Goal: Task Accomplishment & Management: Manage account settings

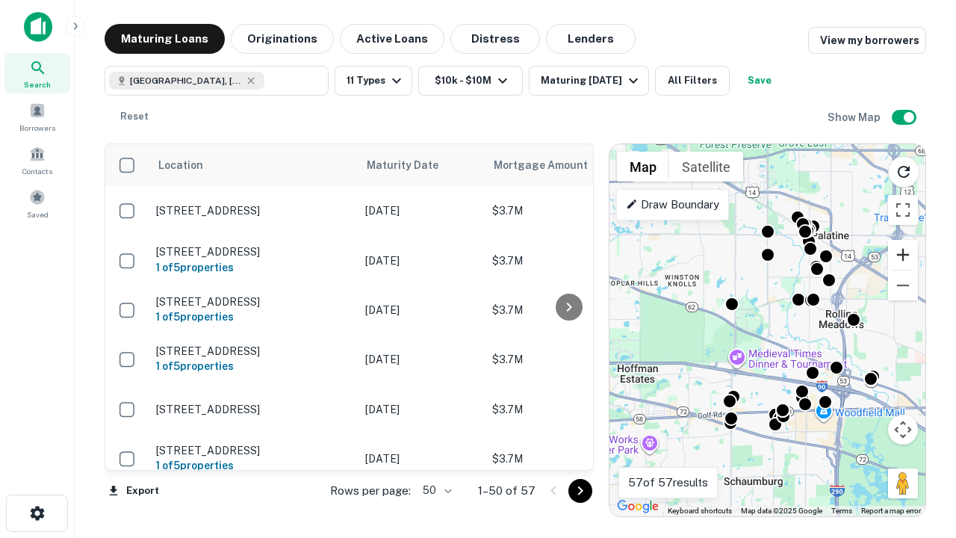
click at [903, 255] on button "Zoom in" at bounding box center [903, 255] width 30 height 30
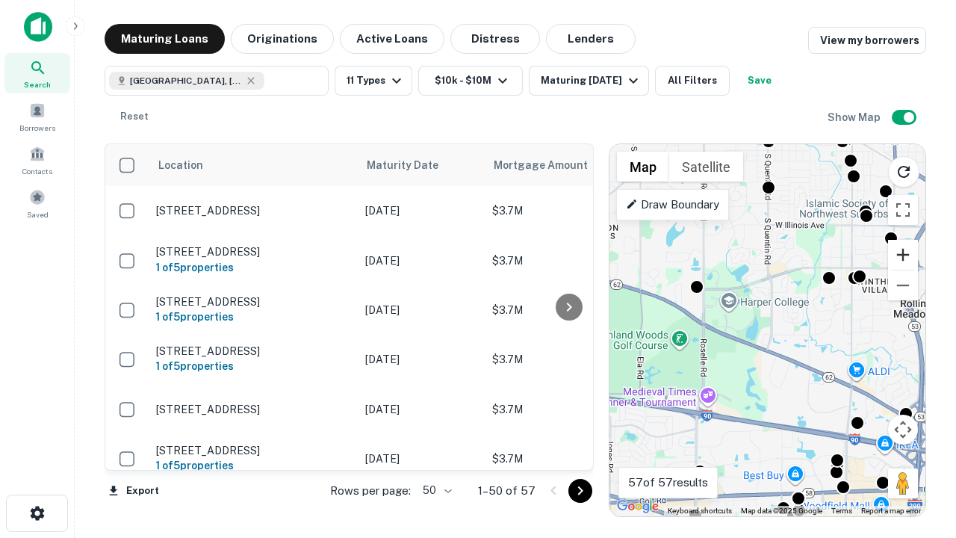
click at [903, 255] on button "Zoom in" at bounding box center [903, 255] width 30 height 30
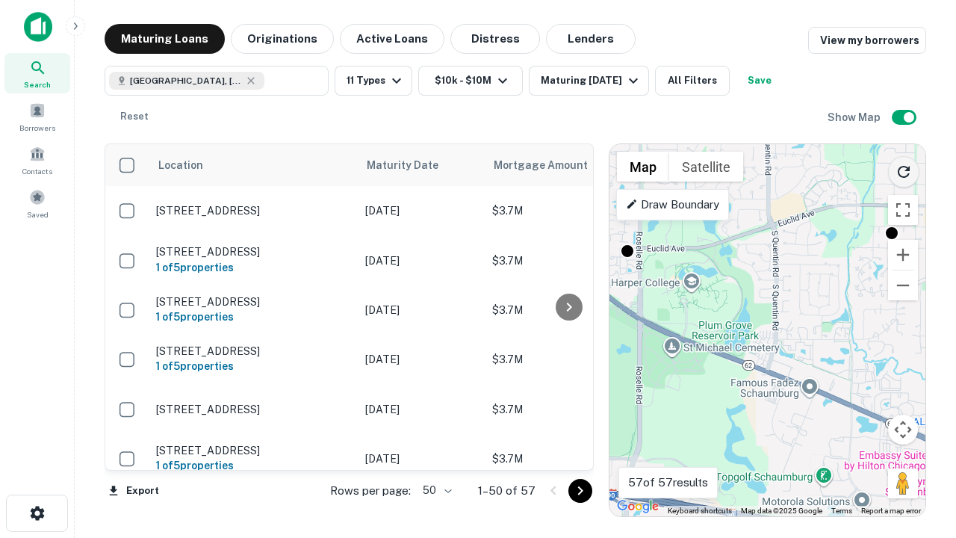
click at [904, 169] on icon "Reload search area" at bounding box center [904, 172] width 18 height 18
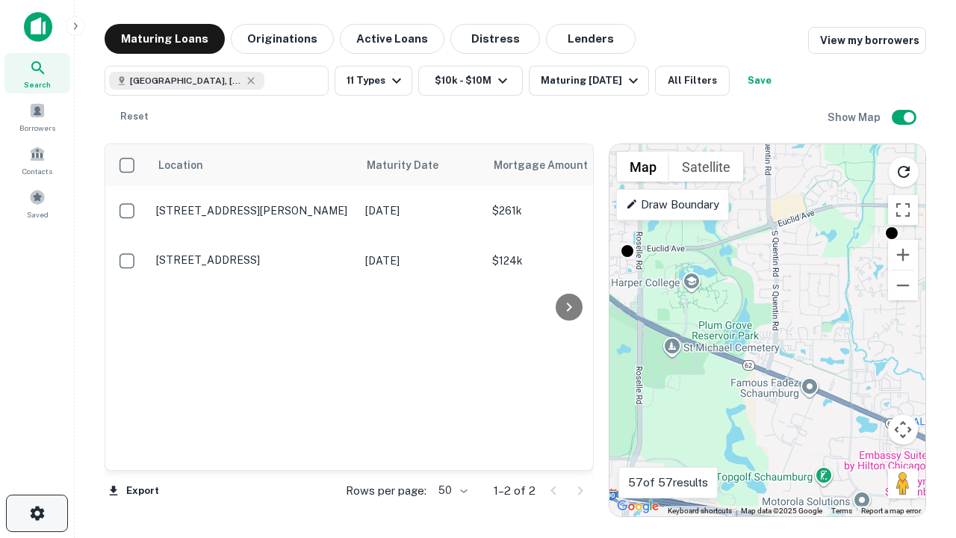
click at [37, 513] on icon "button" at bounding box center [37, 513] width 18 height 18
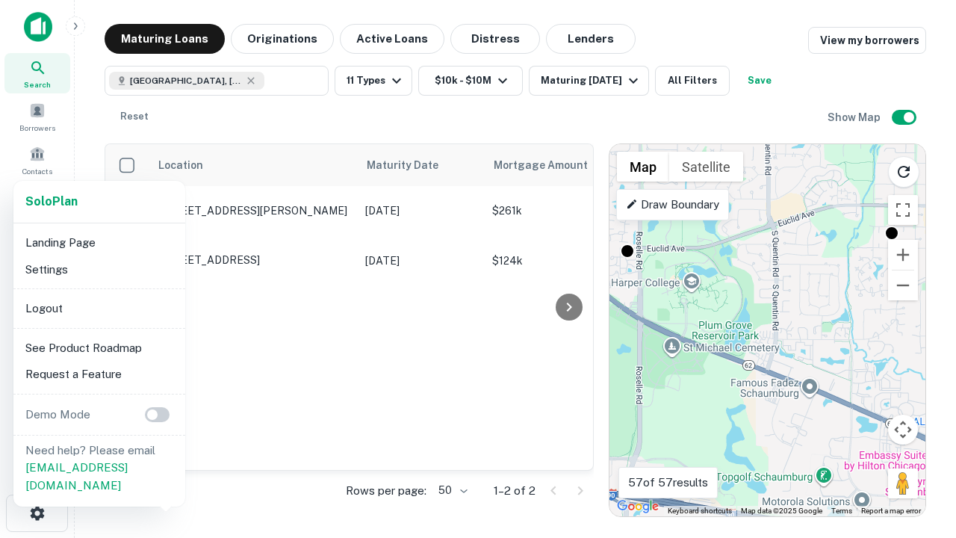
click at [99, 308] on li "Logout" at bounding box center [99, 308] width 160 height 27
